Goal: Navigation & Orientation: Understand site structure

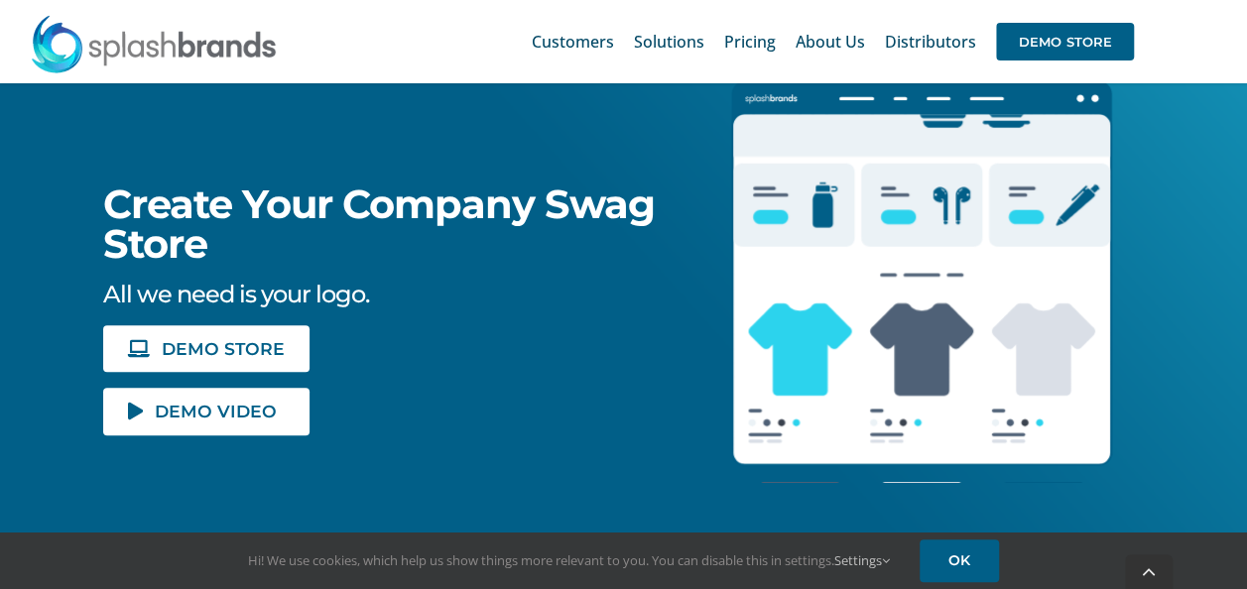
scroll to position [298, 0]
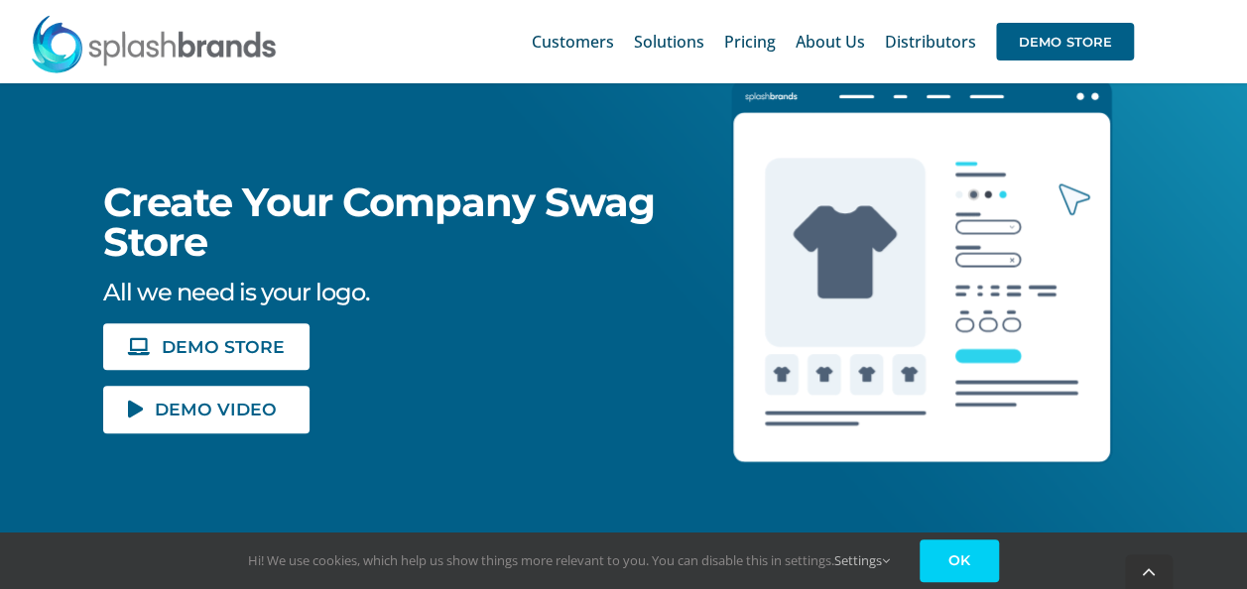
click at [965, 555] on link "OK" at bounding box center [958, 560] width 79 height 43
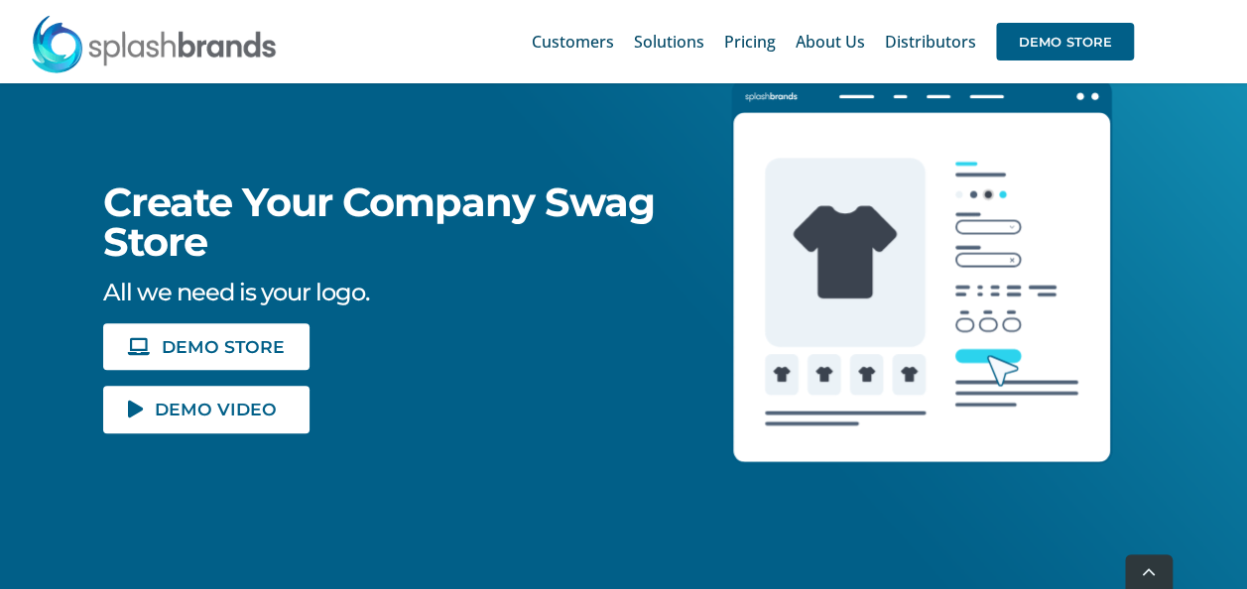
click at [978, 187] on icon "Lottie animation" at bounding box center [921, 287] width 379 height 351
click at [990, 194] on icon "Lottie animation" at bounding box center [921, 287] width 379 height 351
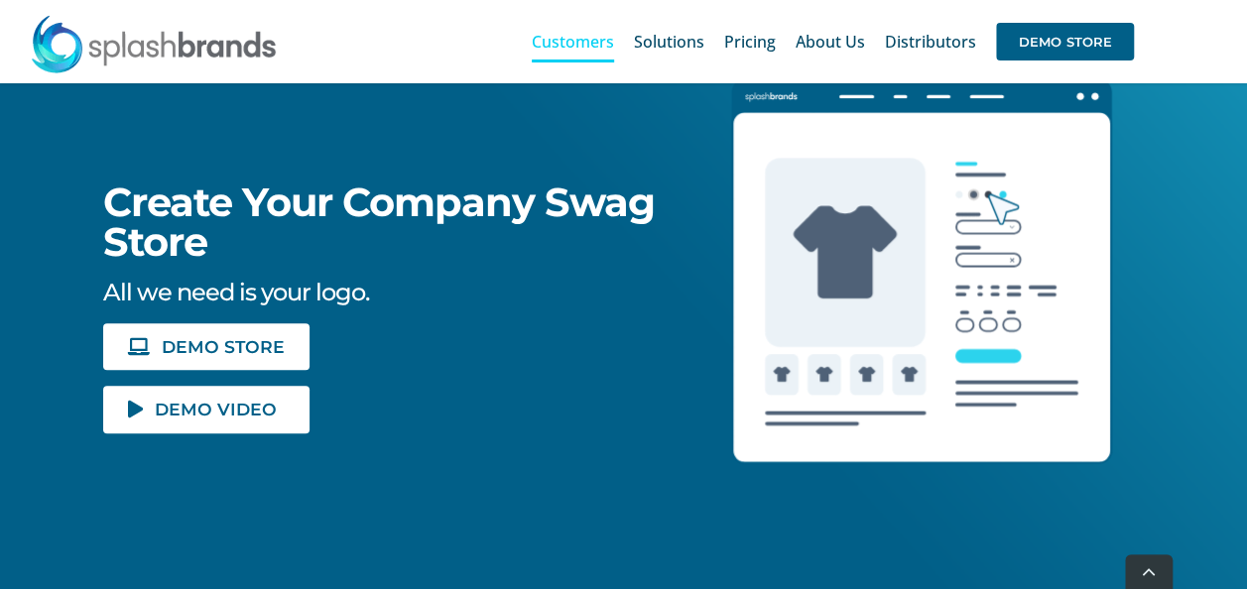
click at [605, 42] on span "Customers" at bounding box center [573, 42] width 82 height 16
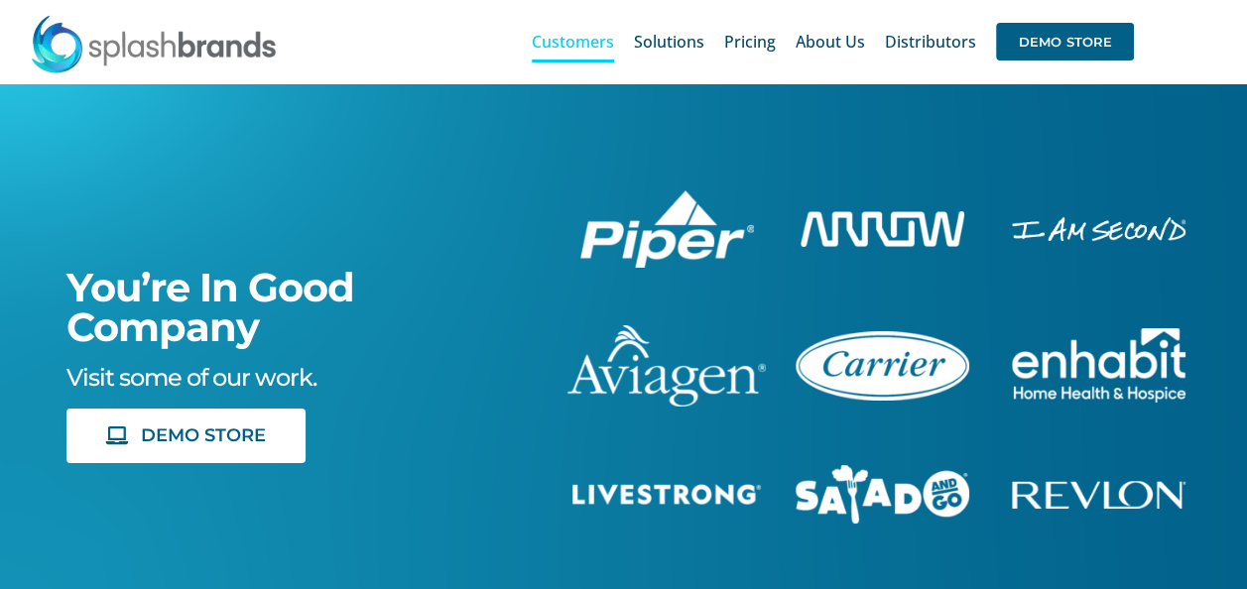
click at [744, 42] on span "Pricing" at bounding box center [750, 42] width 52 height 16
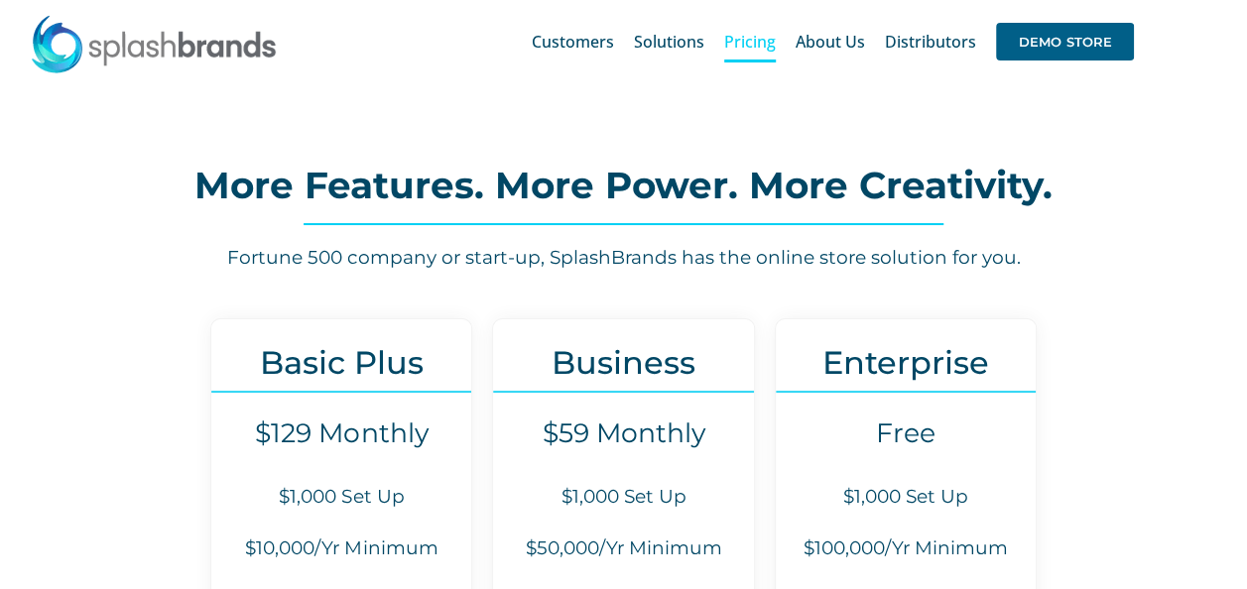
click at [825, 42] on span "About Us" at bounding box center [829, 42] width 69 height 16
click at [577, 40] on span "Customers" at bounding box center [573, 42] width 82 height 16
